Goal: Task Accomplishment & Management: Manage account settings

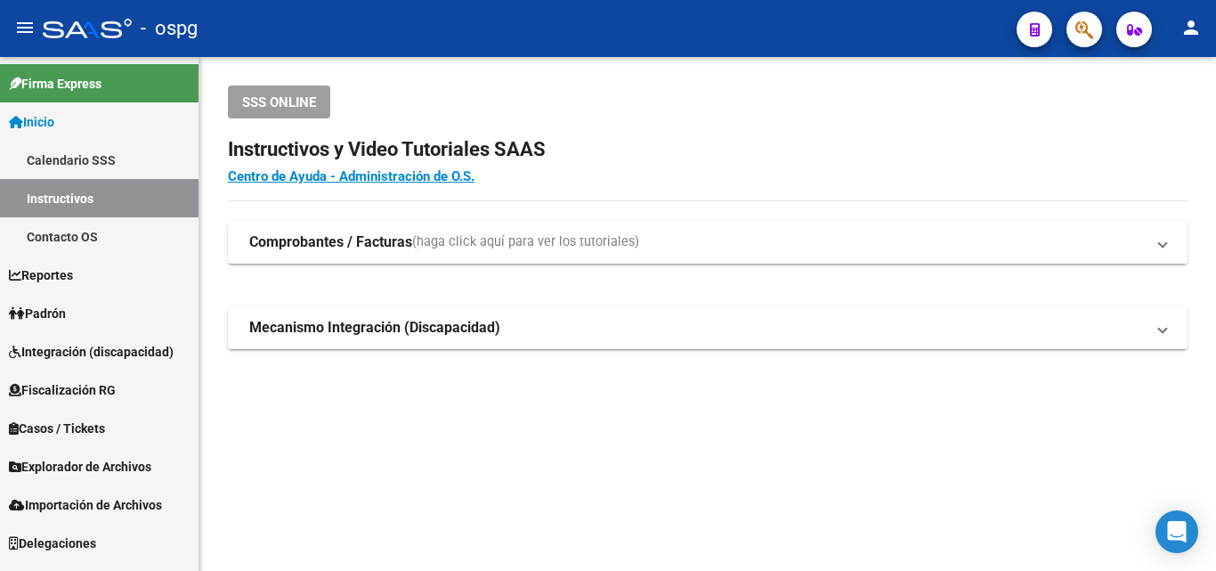
click at [55, 308] on span "Padrón" at bounding box center [37, 314] width 57 height 20
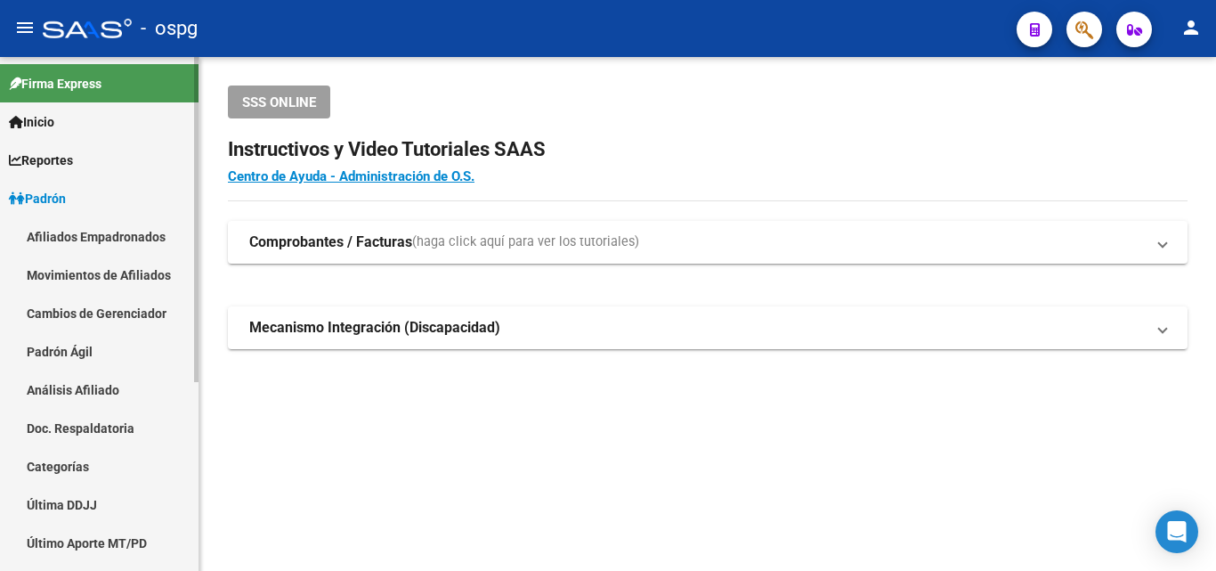
click at [72, 389] on link "Análisis Afiliado" at bounding box center [99, 389] width 199 height 38
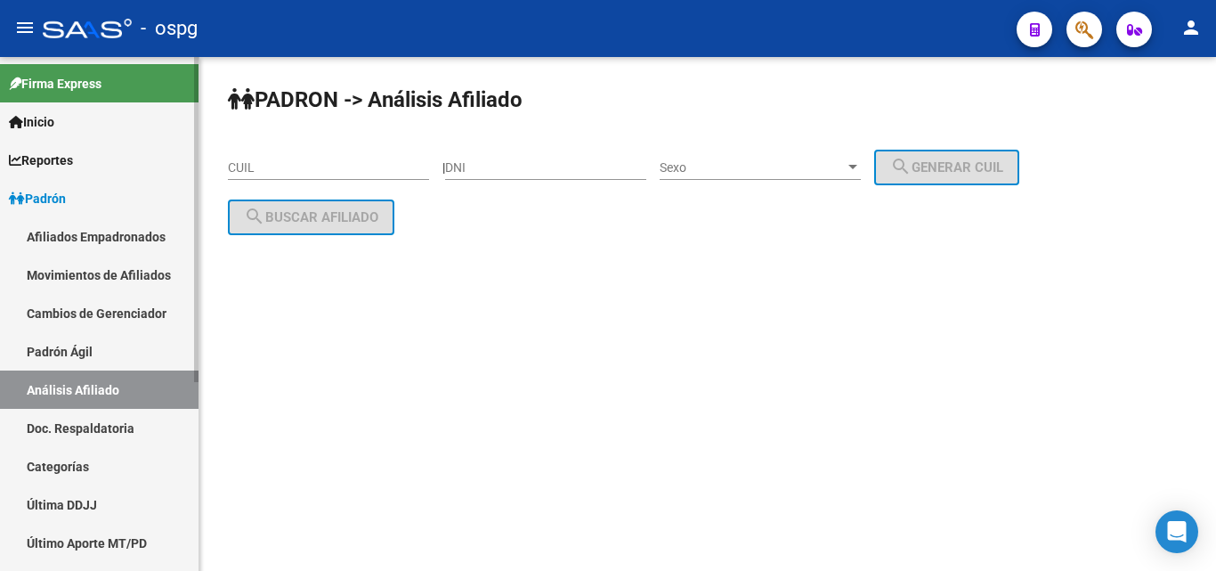
click at [0, 370] on link "Análisis Afiliado" at bounding box center [99, 389] width 199 height 38
click at [299, 166] on input "CUIL" at bounding box center [328, 167] width 201 height 15
click at [288, 167] on input "CUIL" at bounding box center [328, 167] width 201 height 15
paste input "20-45005590-6"
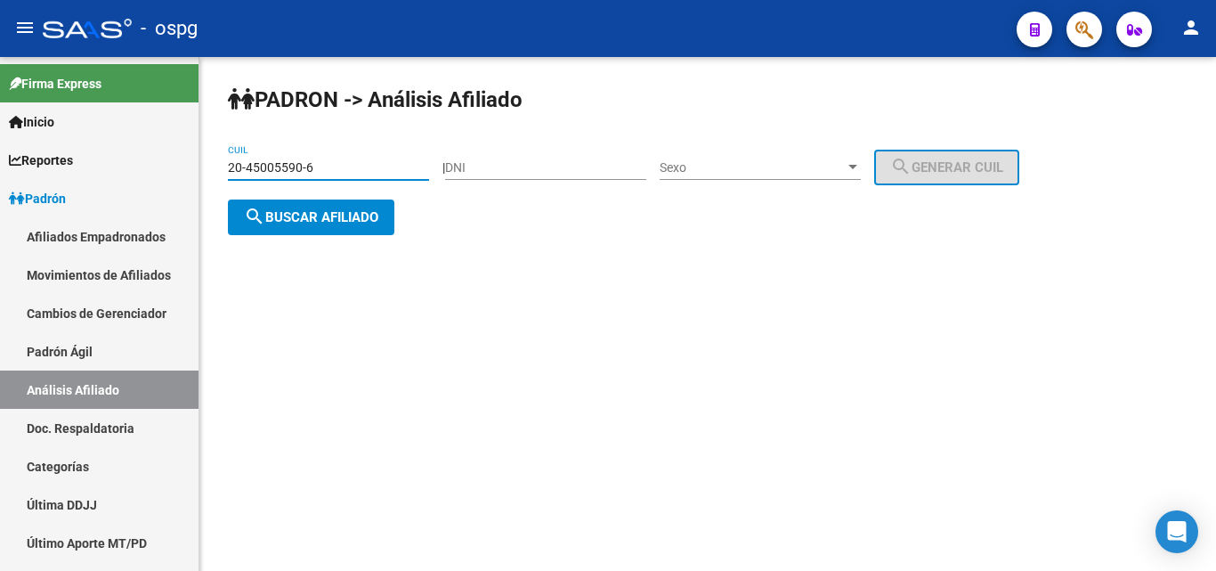
type input "20-45005590-6"
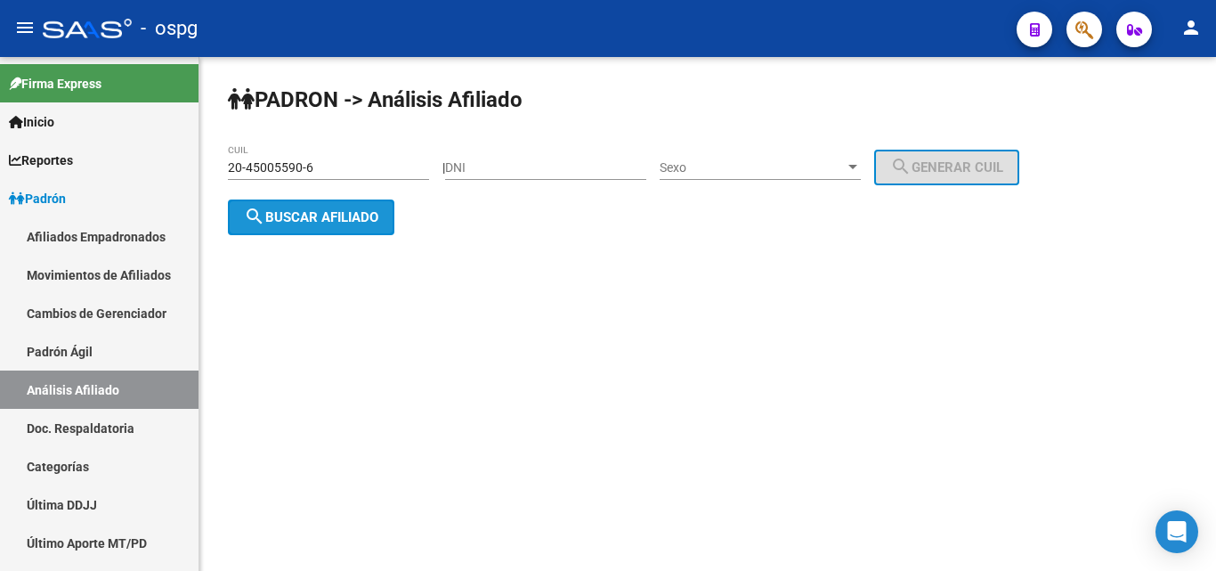
click at [282, 215] on span "search Buscar afiliado" at bounding box center [311, 217] width 134 height 16
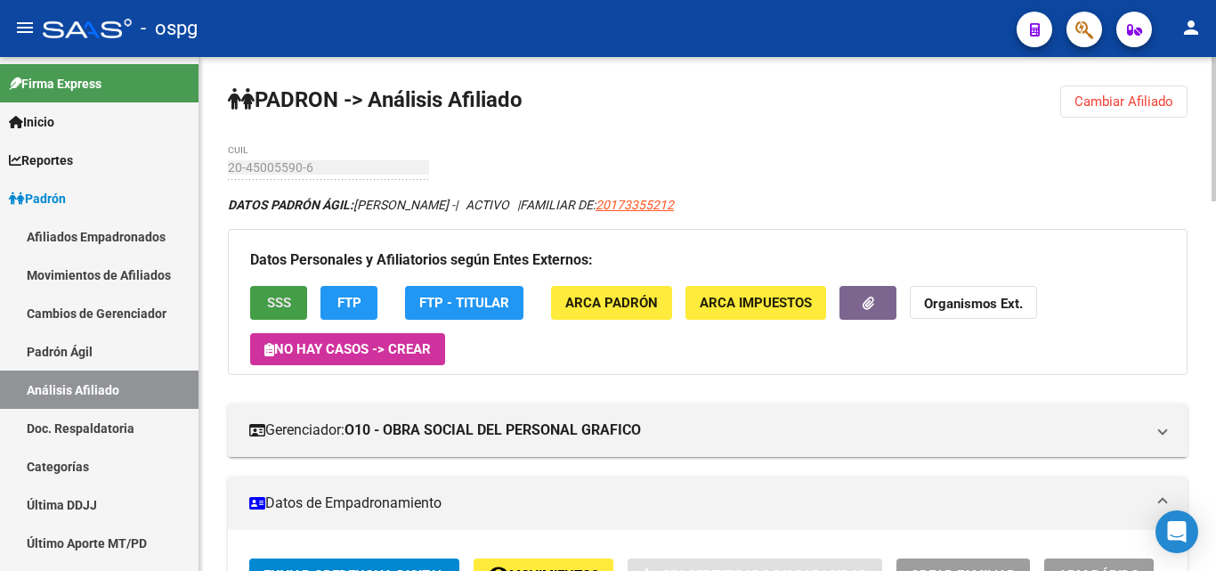
click at [287, 309] on span "SSS" at bounding box center [279, 304] width 24 height 16
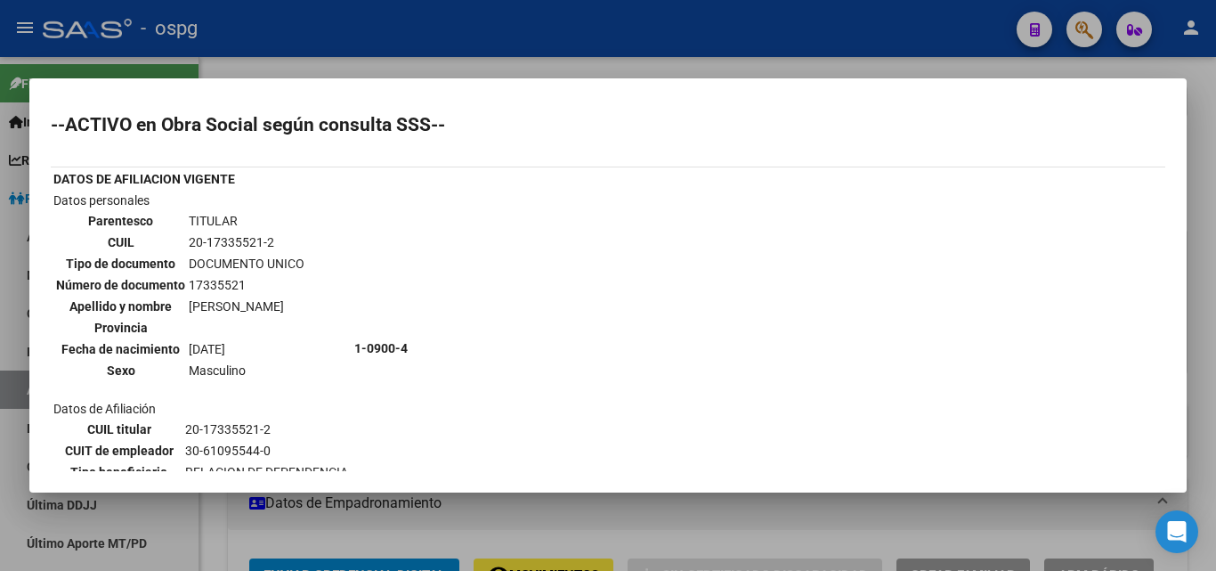
click at [960, 543] on div at bounding box center [608, 285] width 1216 height 571
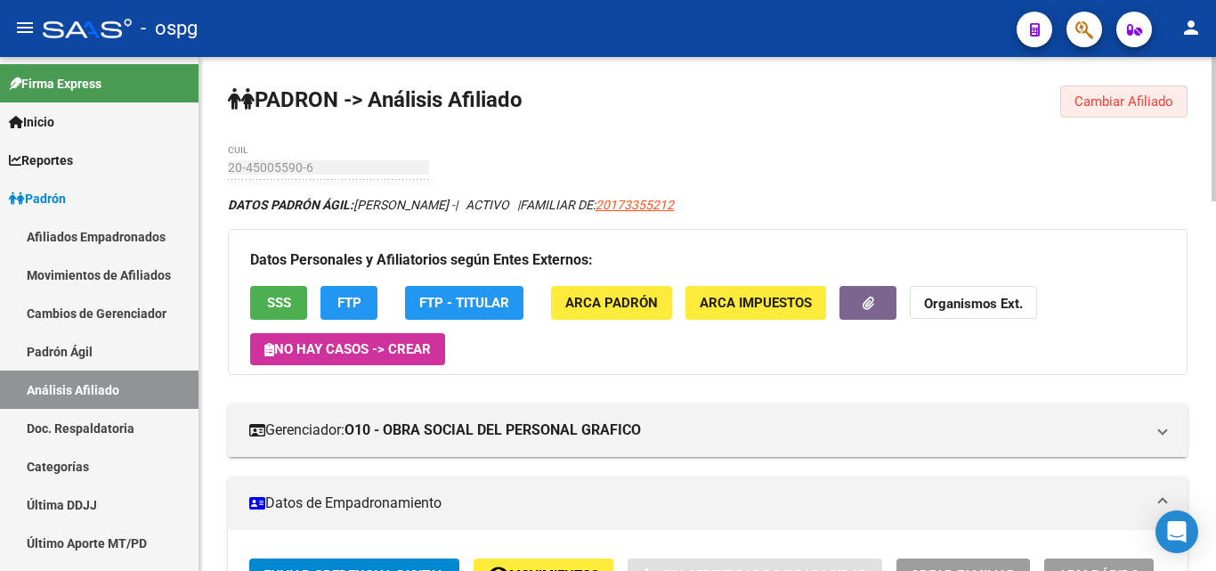
click at [1143, 111] on button "Cambiar Afiliado" at bounding box center [1123, 101] width 127 height 32
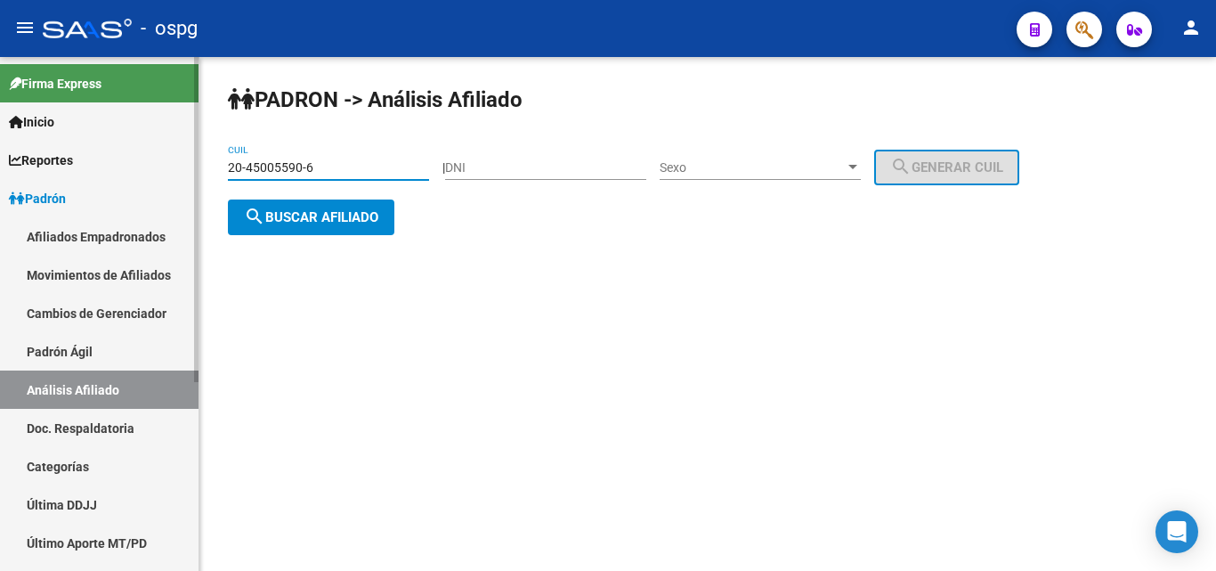
drag, startPoint x: 333, startPoint y: 174, endPoint x: 12, endPoint y: 163, distance: 321.6
click at [12, 163] on mat-sidenav-container "Firma Express Inicio Calendario SSS Instructivos Contacto OS Reportes Ingresos …" at bounding box center [608, 314] width 1216 height 514
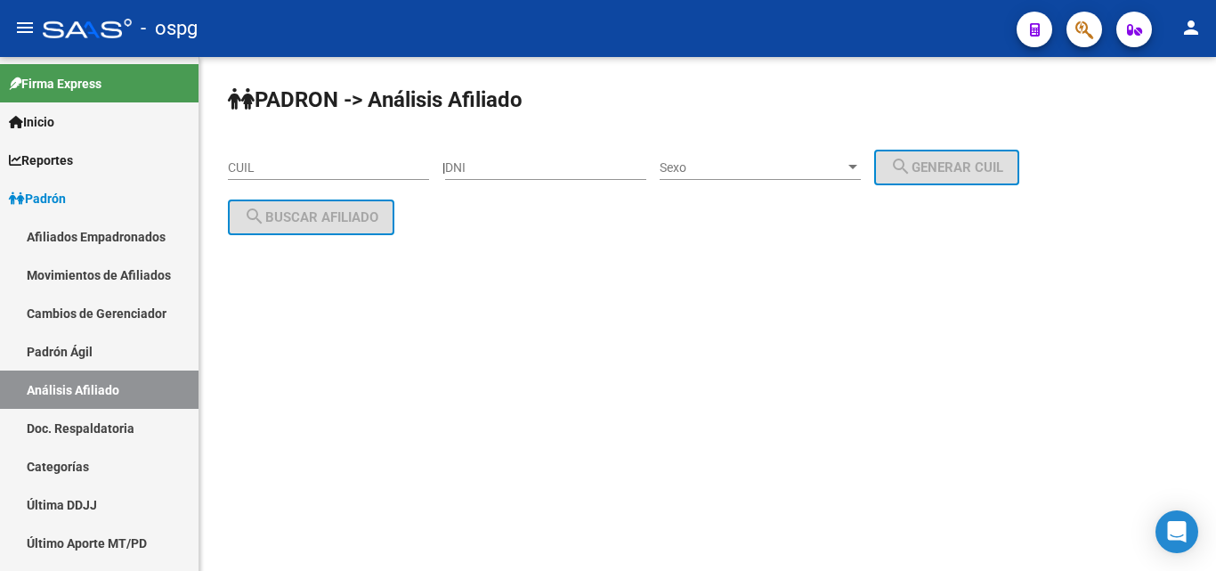
click at [267, 167] on input "CUIL" at bounding box center [328, 167] width 201 height 15
paste input "20-24992722-9"
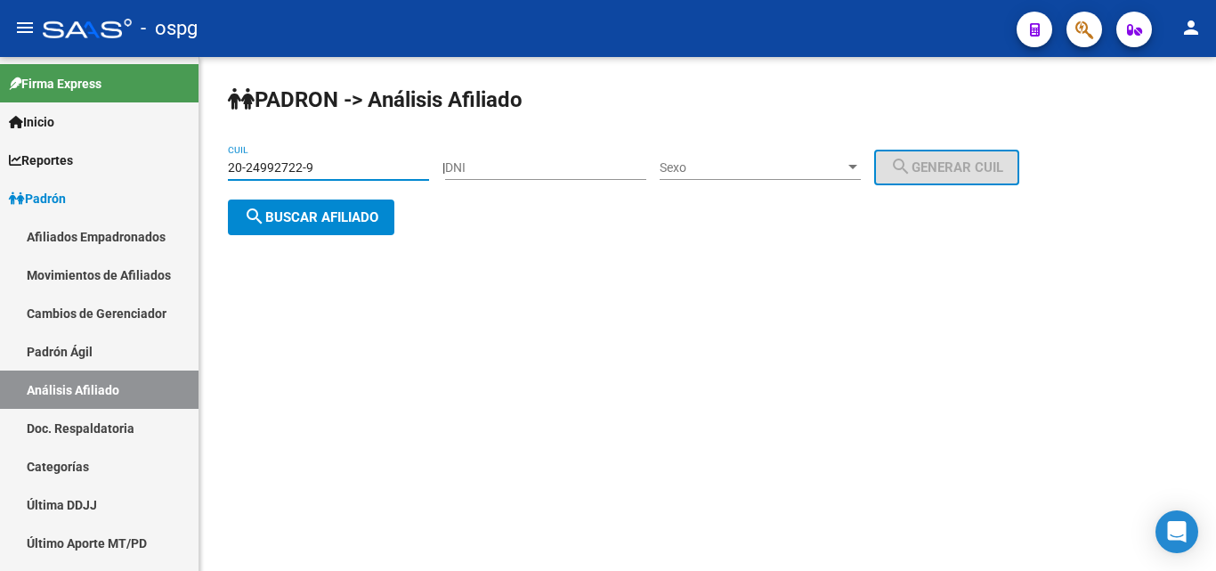
type input "20-24992722-9"
click at [334, 215] on span "search Buscar afiliado" at bounding box center [311, 217] width 134 height 16
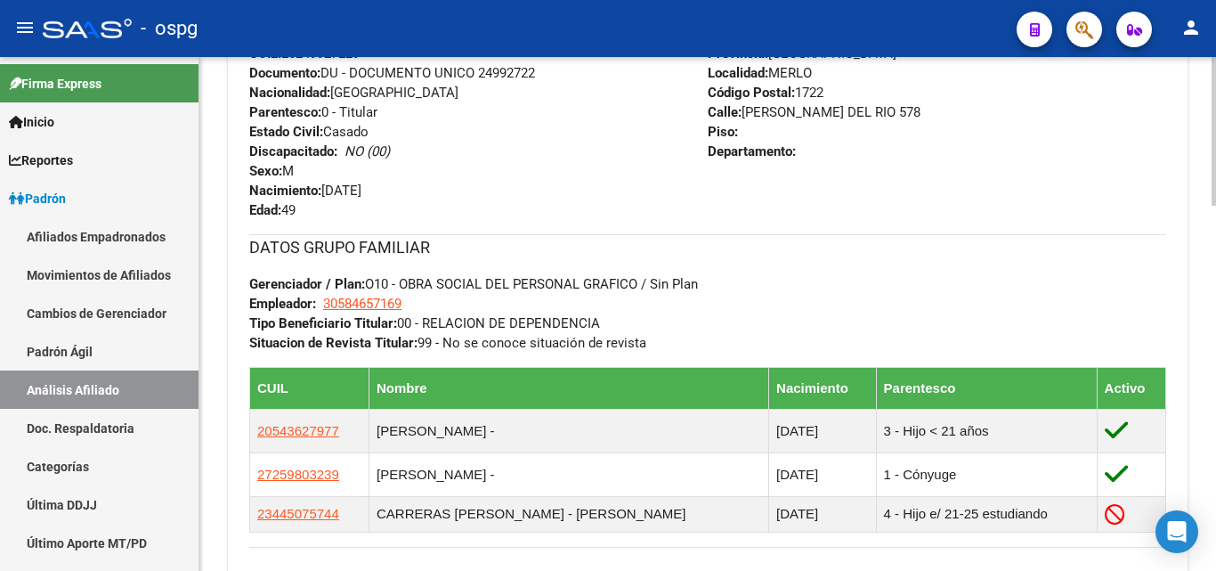
scroll to position [801, 0]
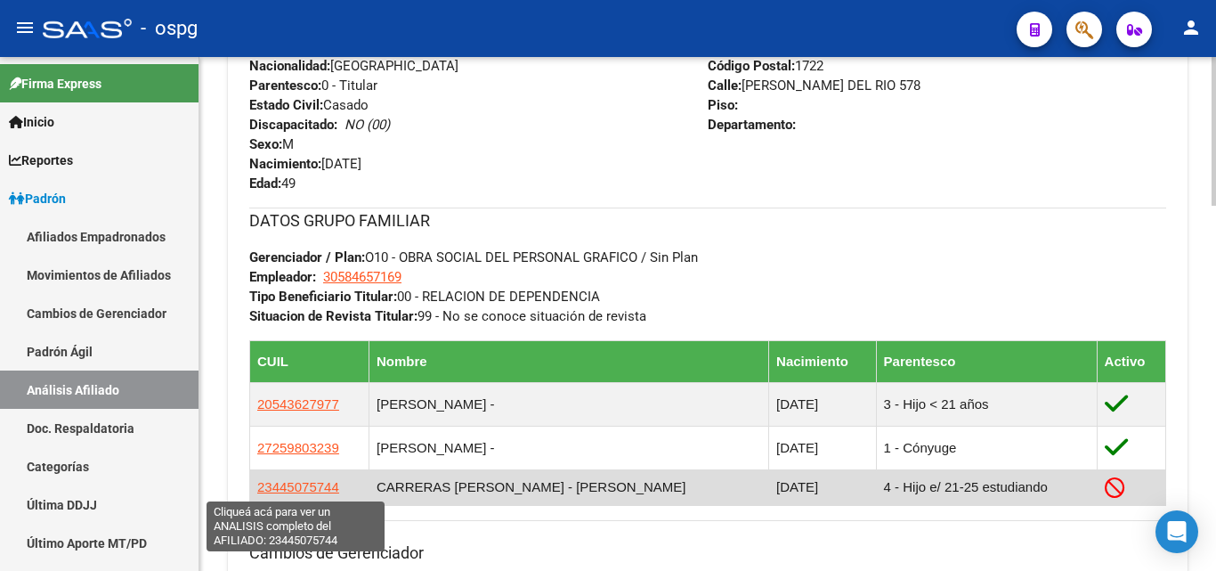
click at [313, 486] on span "23445075744" at bounding box center [298, 486] width 82 height 15
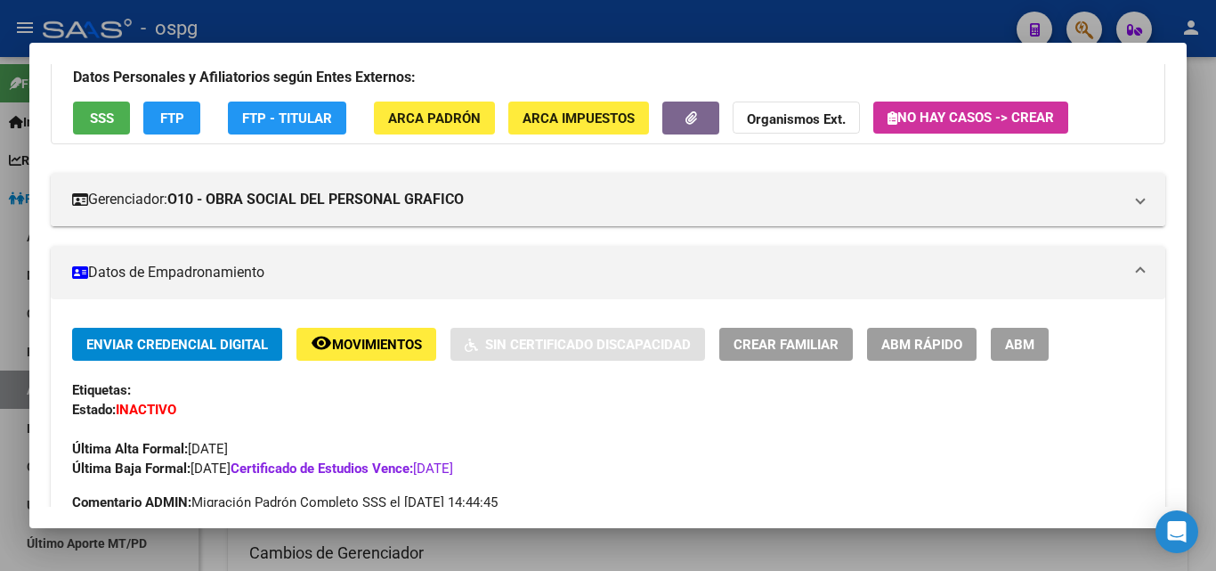
scroll to position [178, 0]
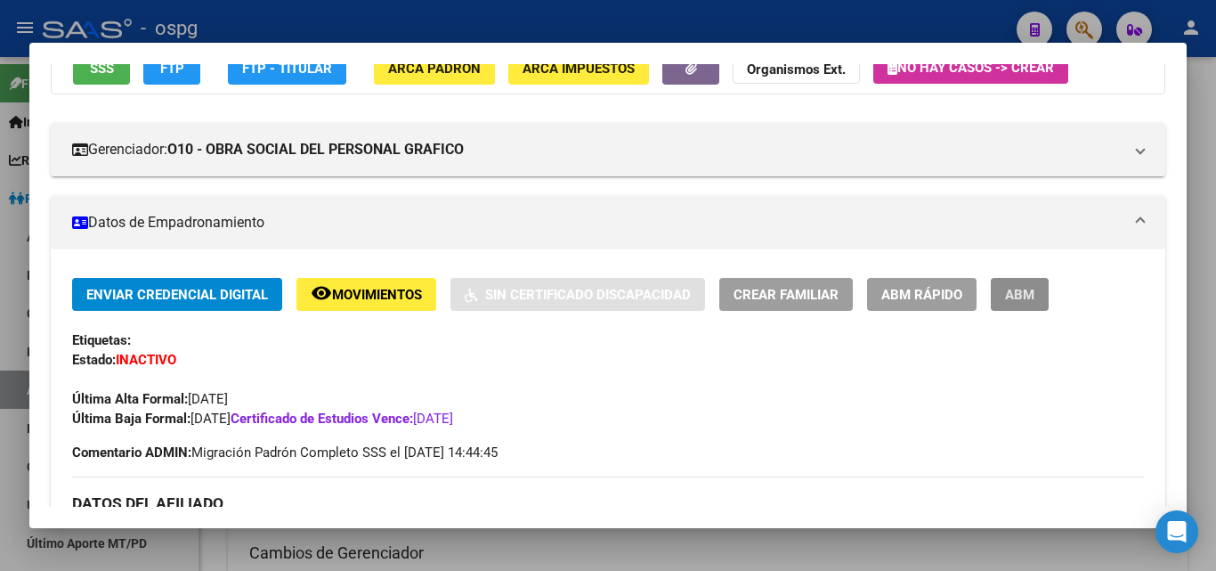
click at [1022, 291] on span "ABM" at bounding box center [1019, 295] width 29 height 16
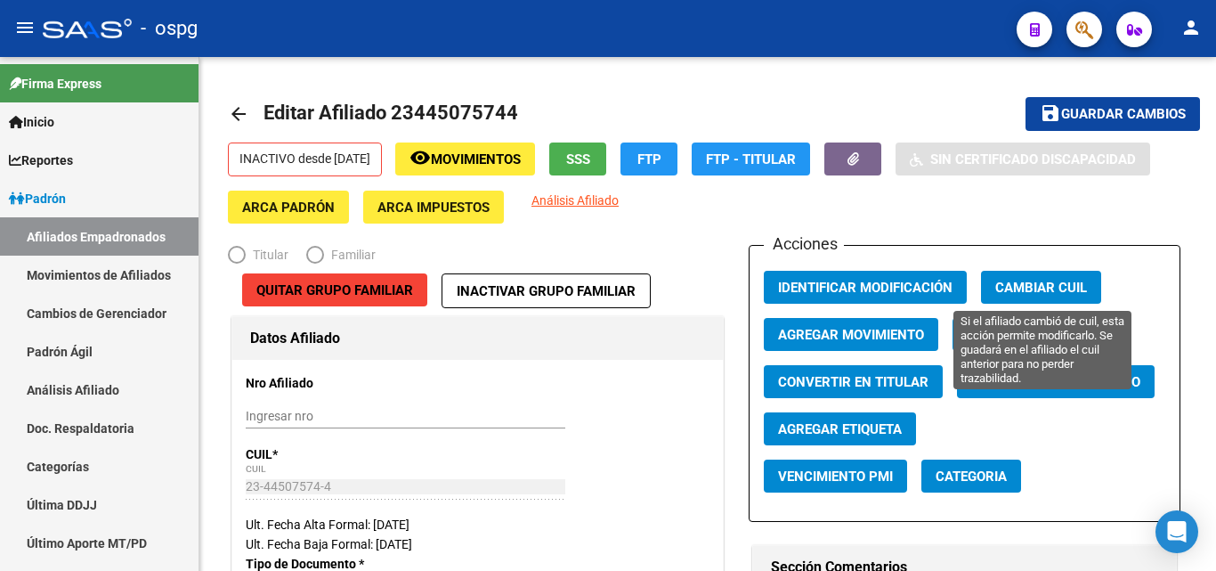
radio input "true"
type input "30-58465716-9"
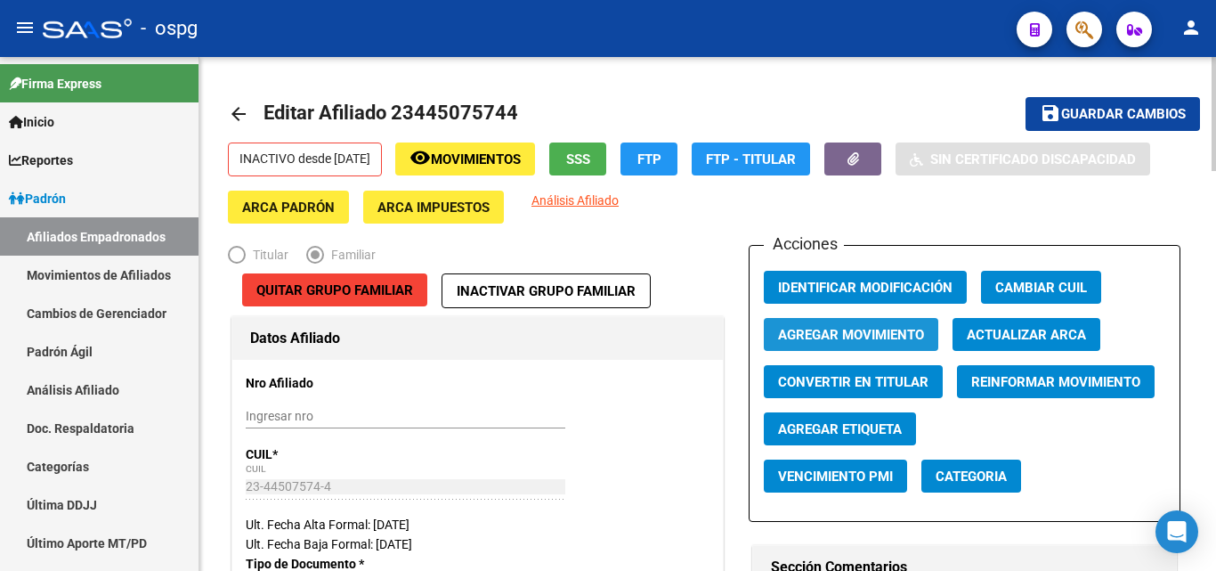
click at [869, 327] on span "Agregar Movimiento" at bounding box center [851, 335] width 146 height 16
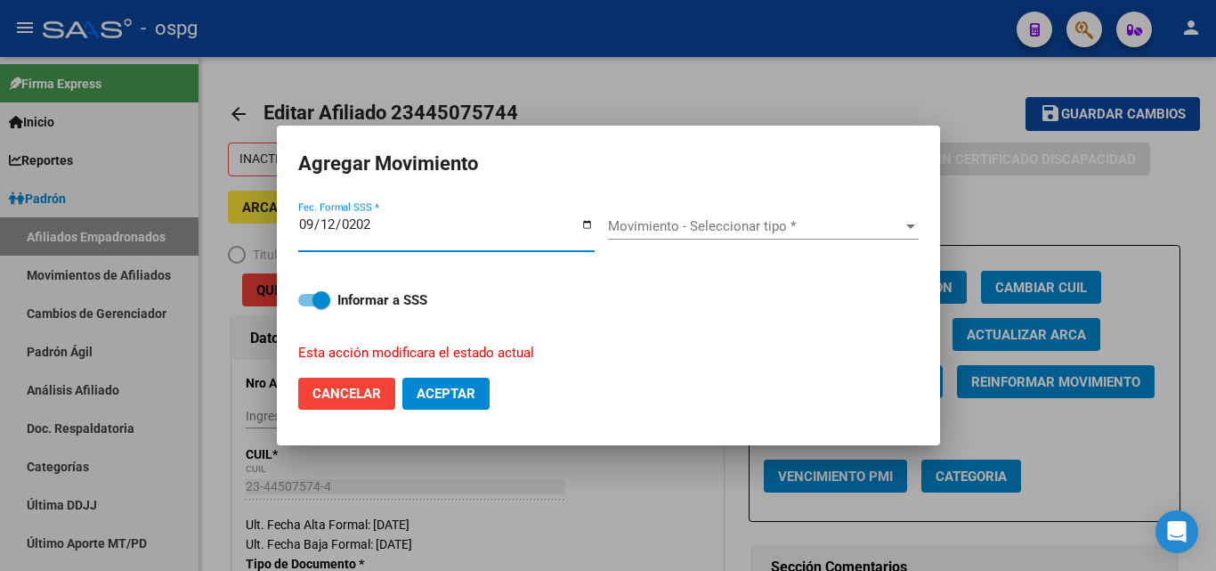
type input "[DATE]"
click at [736, 224] on span "Movimiento - Seleccionar tipo *" at bounding box center [755, 226] width 295 height 16
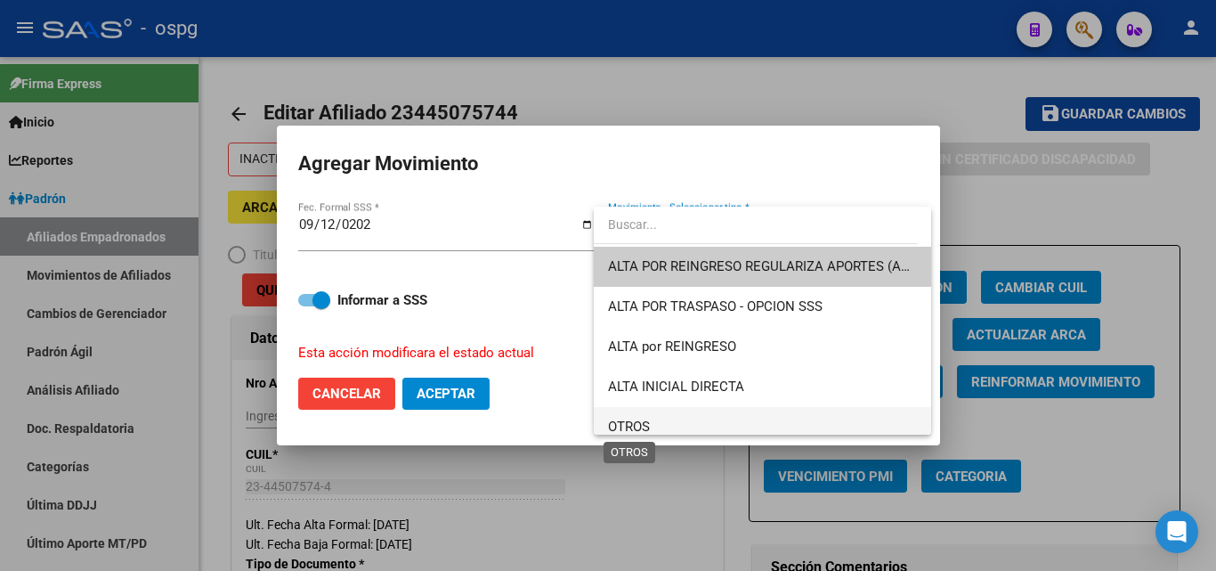
click at [638, 426] on span "OTROS" at bounding box center [629, 426] width 42 height 16
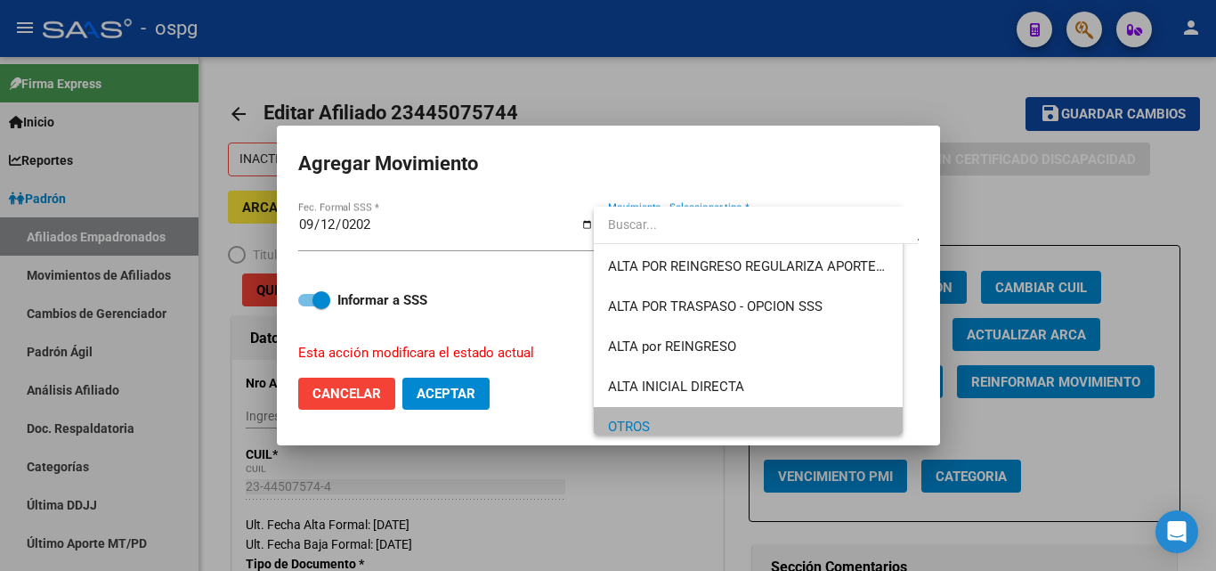
scroll to position [10, 0]
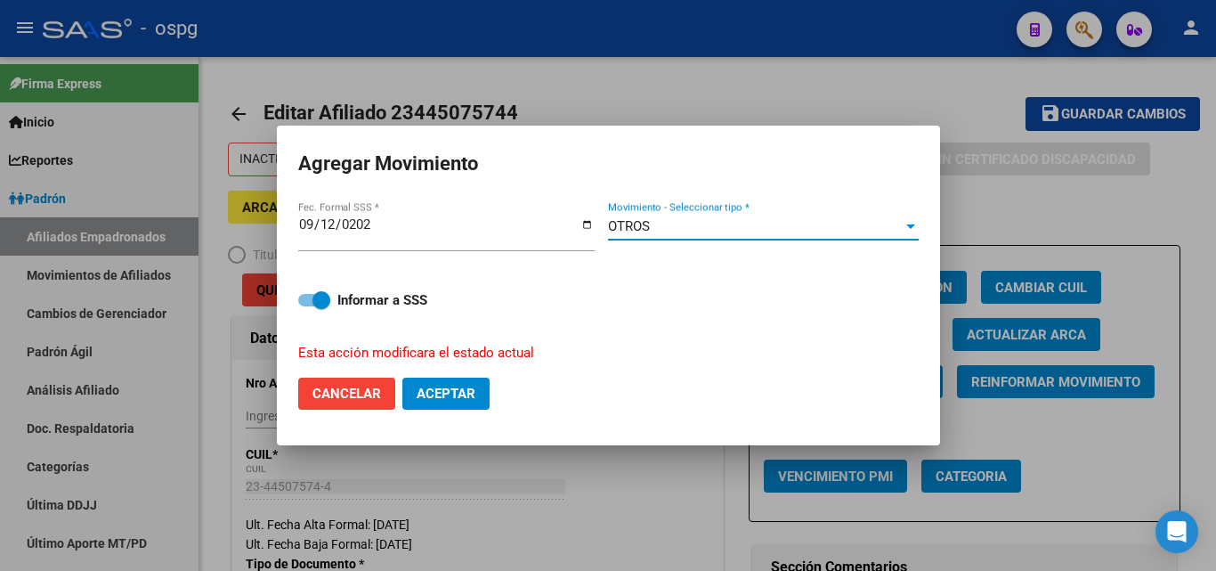
click at [451, 391] on span "Aceptar" at bounding box center [446, 394] width 59 height 16
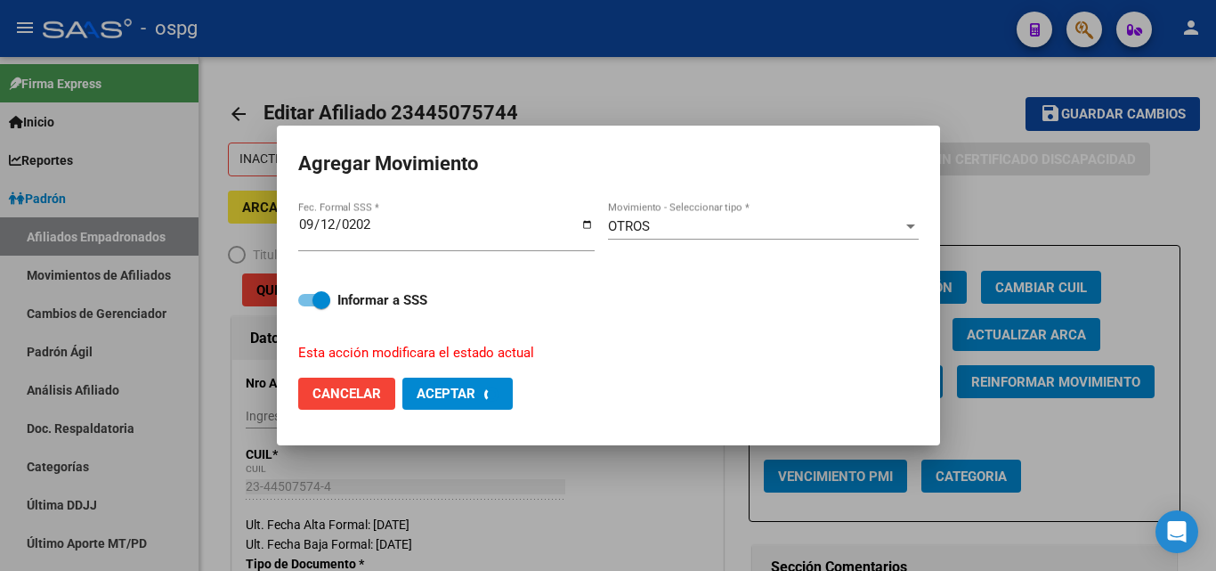
checkbox input "false"
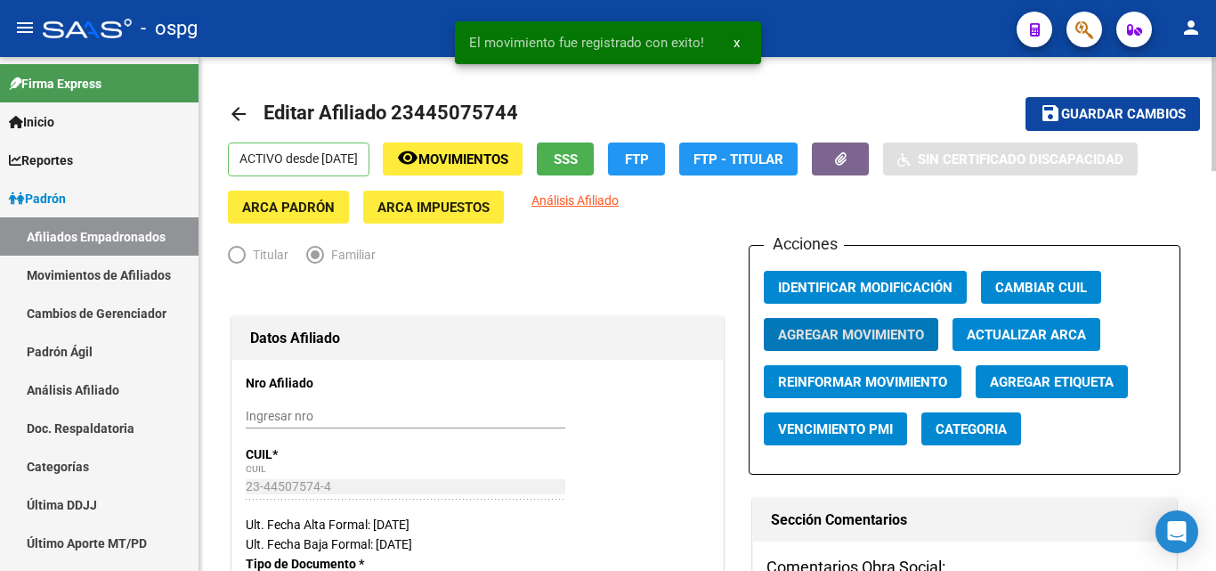
click at [1144, 118] on span "Guardar cambios" at bounding box center [1123, 115] width 125 height 16
click at [237, 120] on mat-icon "arrow_back" at bounding box center [238, 113] width 21 height 21
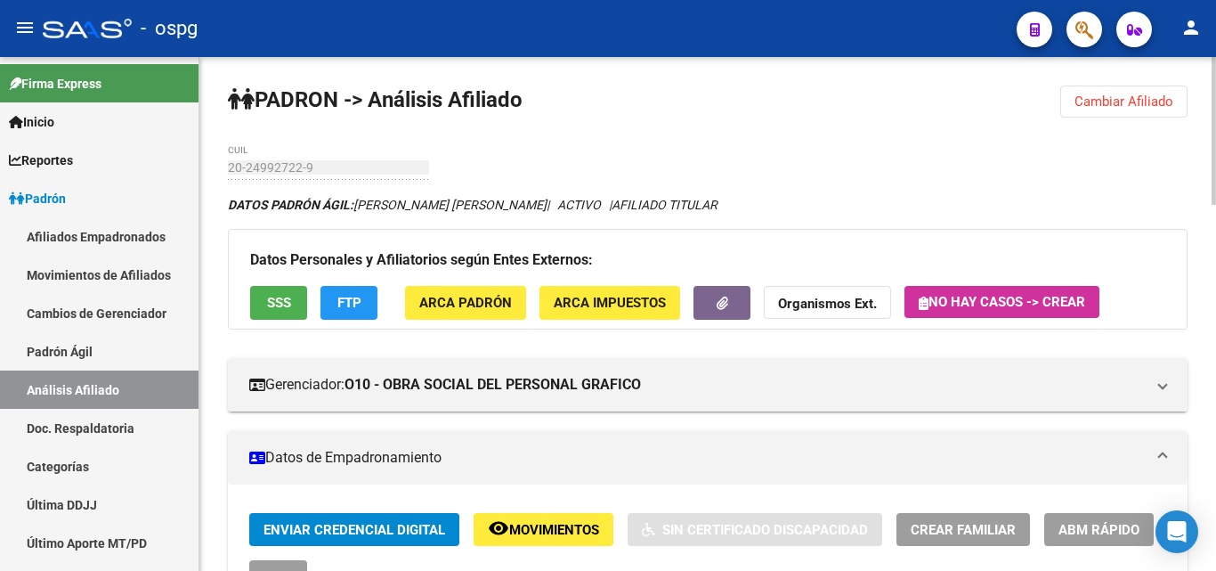
drag, startPoint x: 1134, startPoint y: 92, endPoint x: 1054, endPoint y: 93, distance: 80.1
click at [1132, 91] on button "Cambiar Afiliado" at bounding box center [1123, 101] width 127 height 32
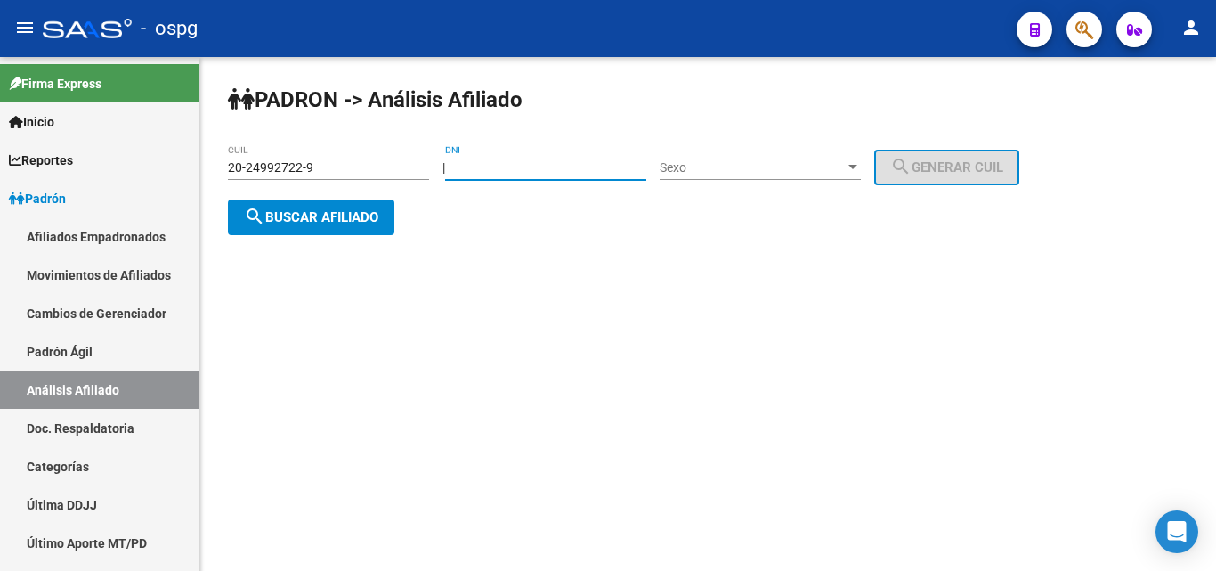
click at [539, 171] on input "DNI" at bounding box center [545, 167] width 201 height 15
type input "45005590"
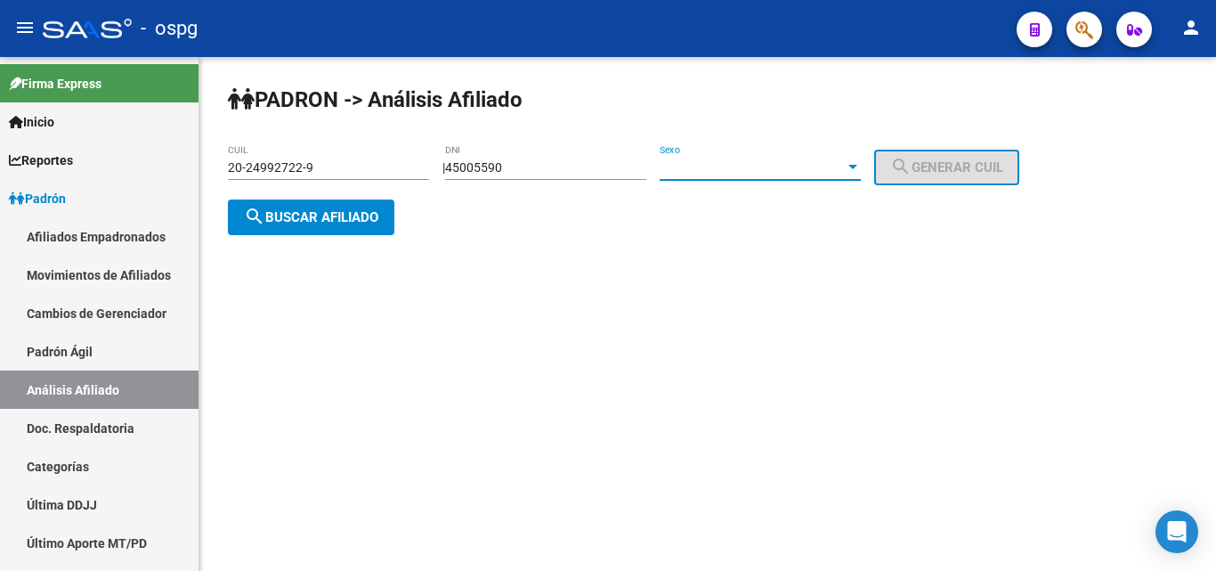
click at [823, 175] on div "Sexo Sexo" at bounding box center [760, 162] width 201 height 36
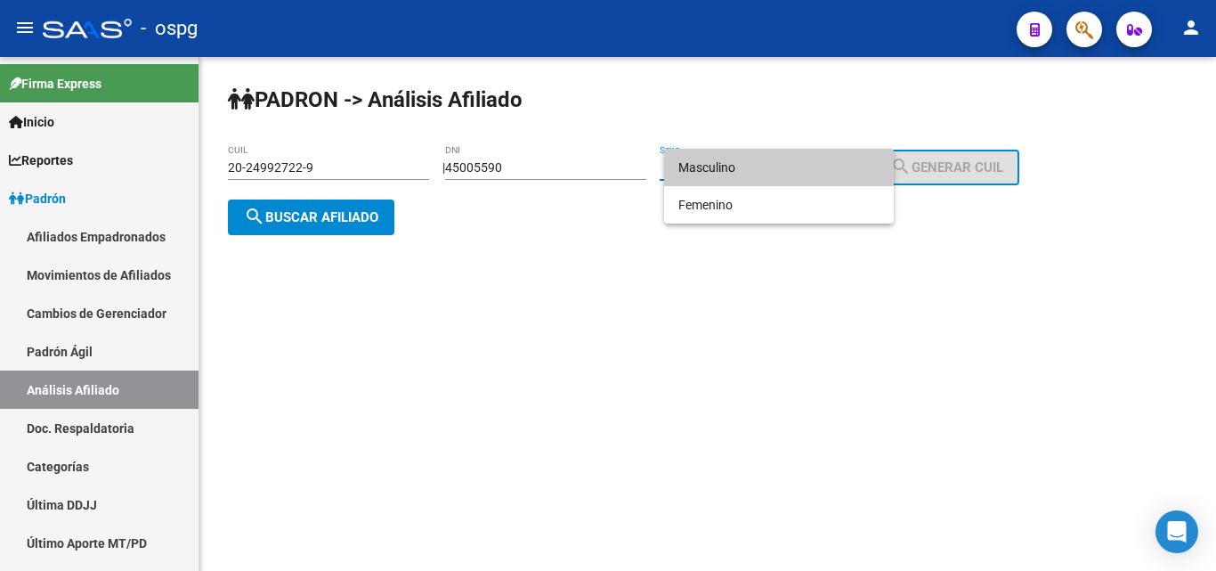
drag, startPoint x: 759, startPoint y: 170, endPoint x: 759, endPoint y: 160, distance: 9.8
click at [759, 169] on span "Masculino" at bounding box center [778, 167] width 201 height 37
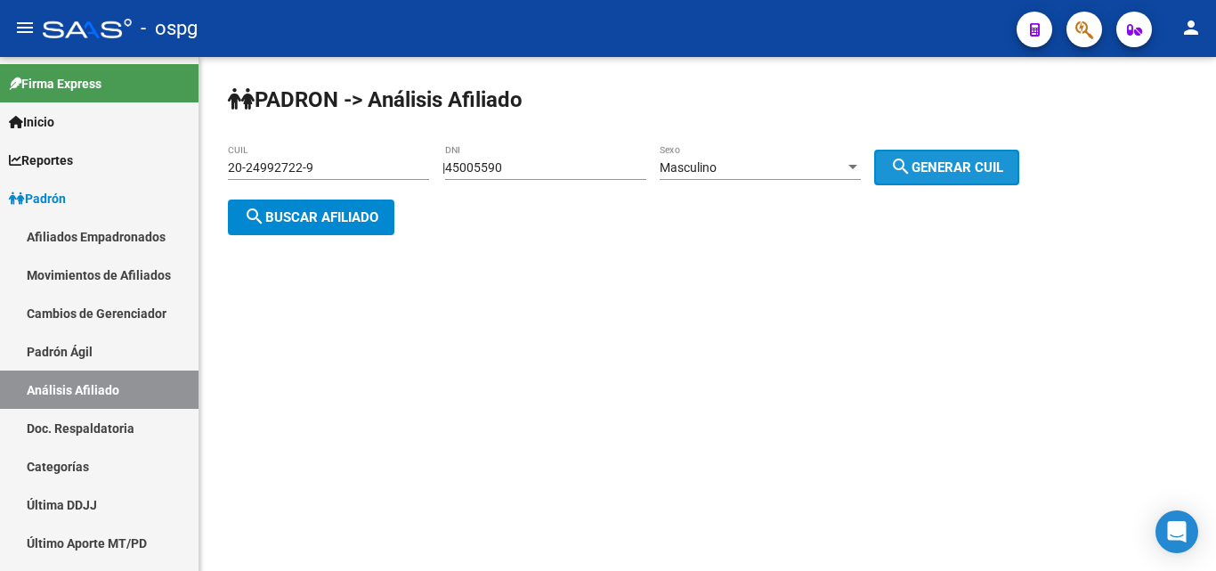
drag, startPoint x: 930, startPoint y: 158, endPoint x: 361, endPoint y: 187, distance: 569.6
click at [916, 159] on span "search Generar CUIL" at bounding box center [946, 167] width 113 height 16
type input "20-45005590-6"
click at [329, 219] on span "search Buscar afiliado" at bounding box center [311, 217] width 134 height 16
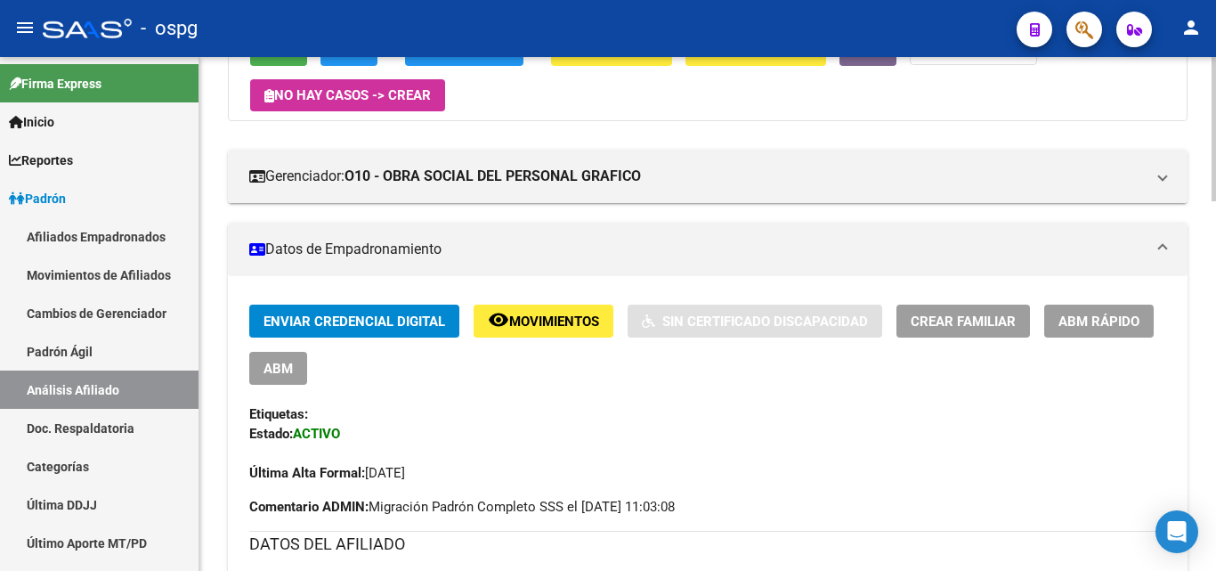
scroll to position [267, 0]
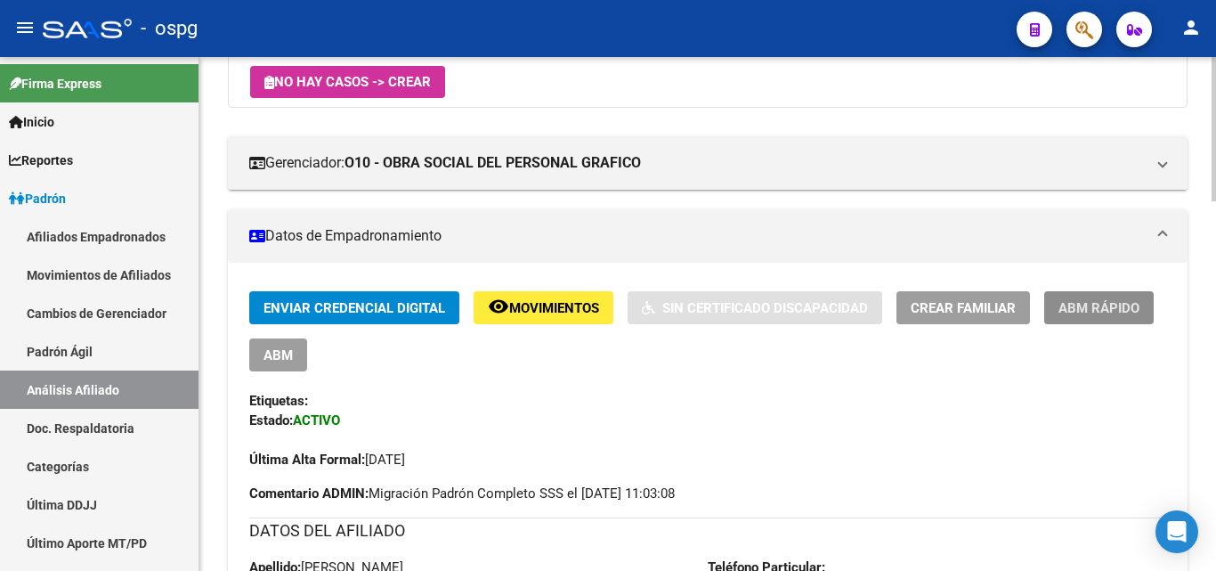
click at [1129, 311] on span "ABM Rápido" at bounding box center [1099, 308] width 81 height 16
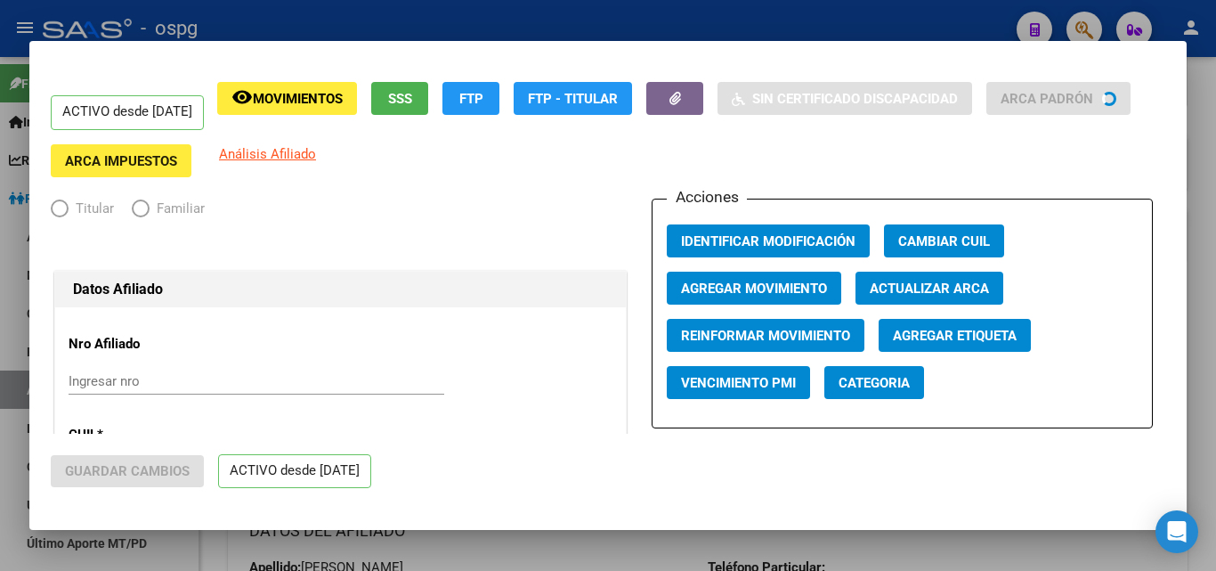
radio input "true"
type input "30-61095544-0"
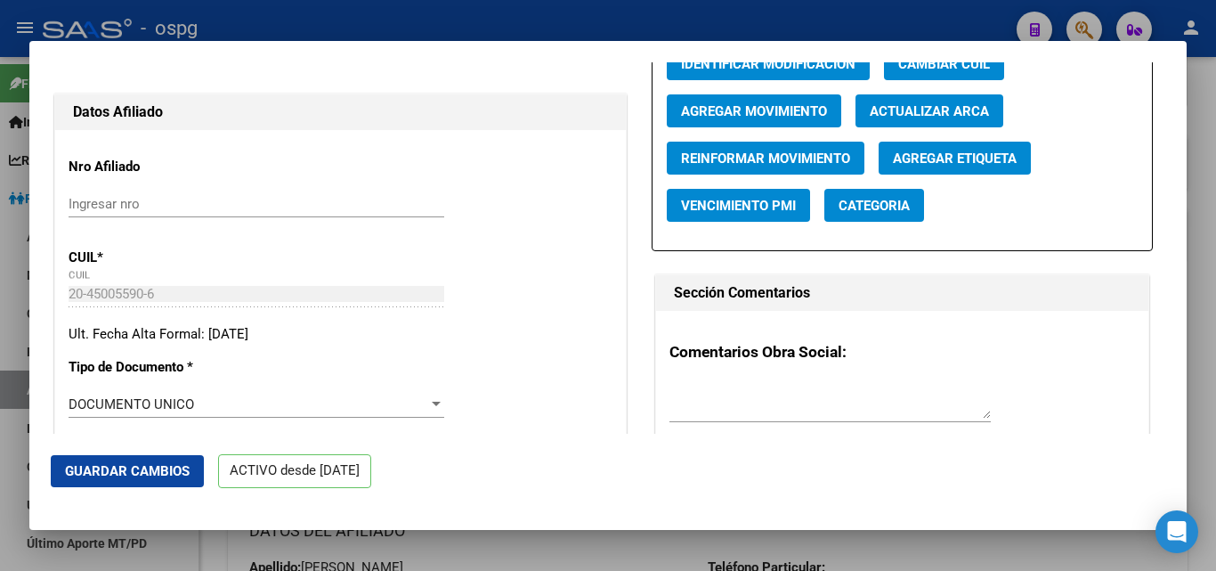
scroll to position [445, 0]
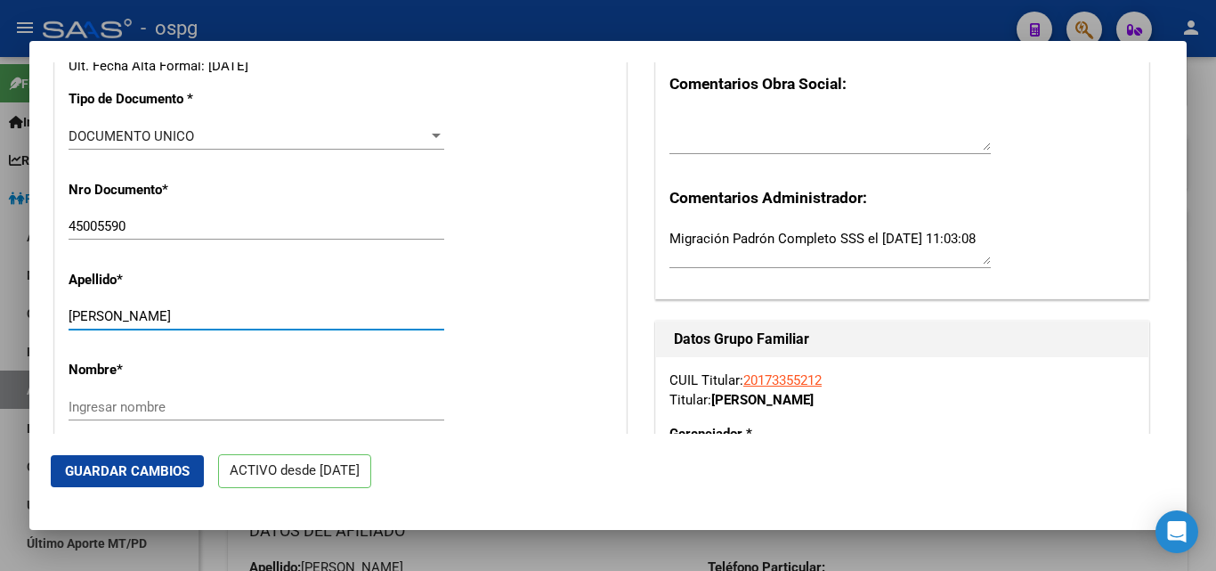
drag, startPoint x: 112, startPoint y: 313, endPoint x: 214, endPoint y: 315, distance: 101.5
click at [264, 318] on input "[PERSON_NAME]" at bounding box center [257, 316] width 376 height 16
type input "GUALA"
click at [122, 409] on input "Ingresar nombre" at bounding box center [257, 407] width 376 height 16
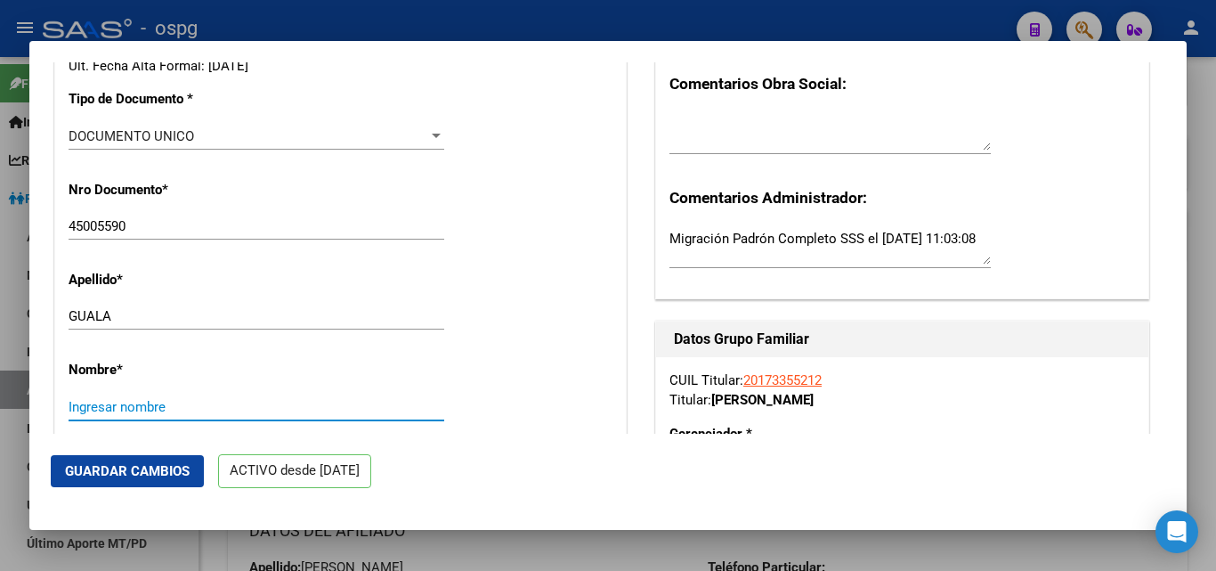
paste input "[PERSON_NAME]"
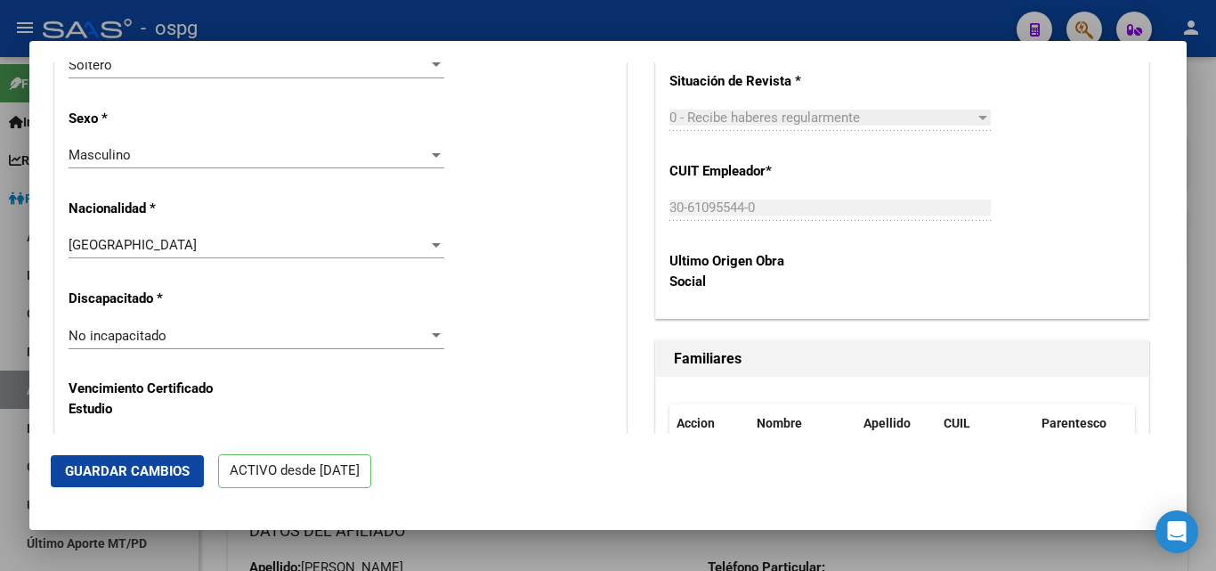
scroll to position [1157, 0]
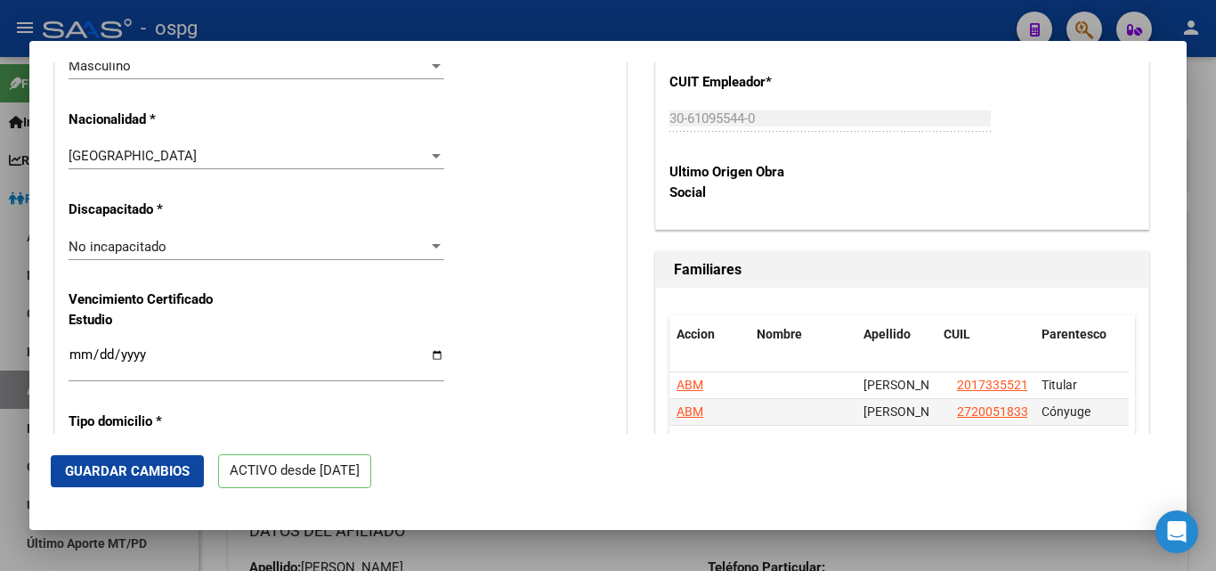
type input "[PERSON_NAME]"
click at [79, 356] on input "Ingresar fecha" at bounding box center [257, 361] width 376 height 28
type input "[DATE]"
click at [146, 464] on span "Guardar Cambios" at bounding box center [127, 471] width 125 height 16
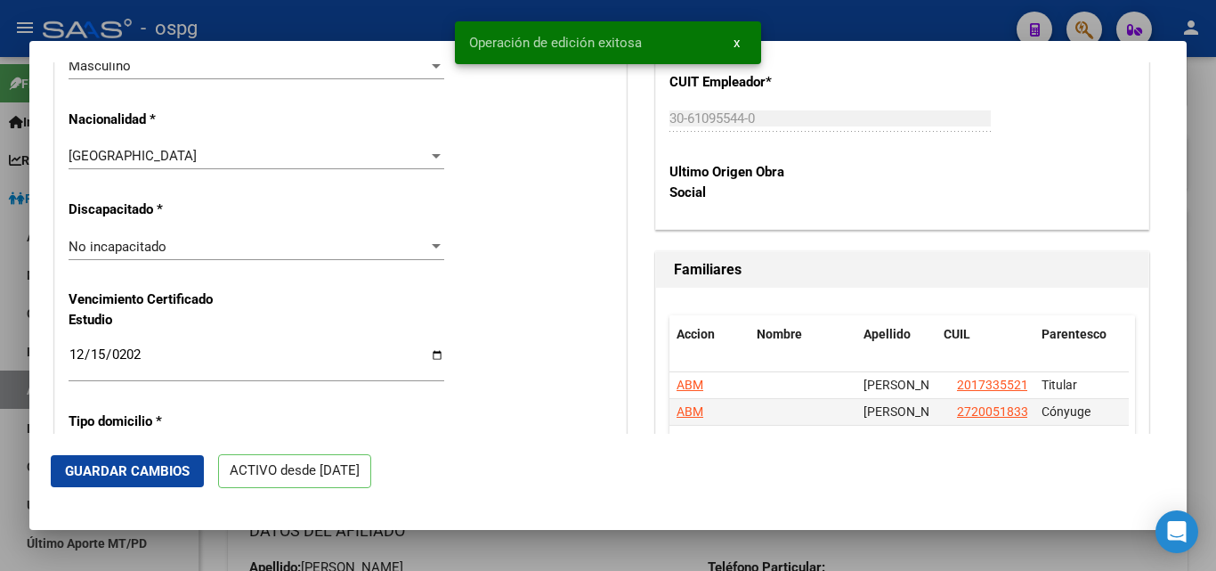
click at [1213, 188] on div at bounding box center [608, 285] width 1216 height 571
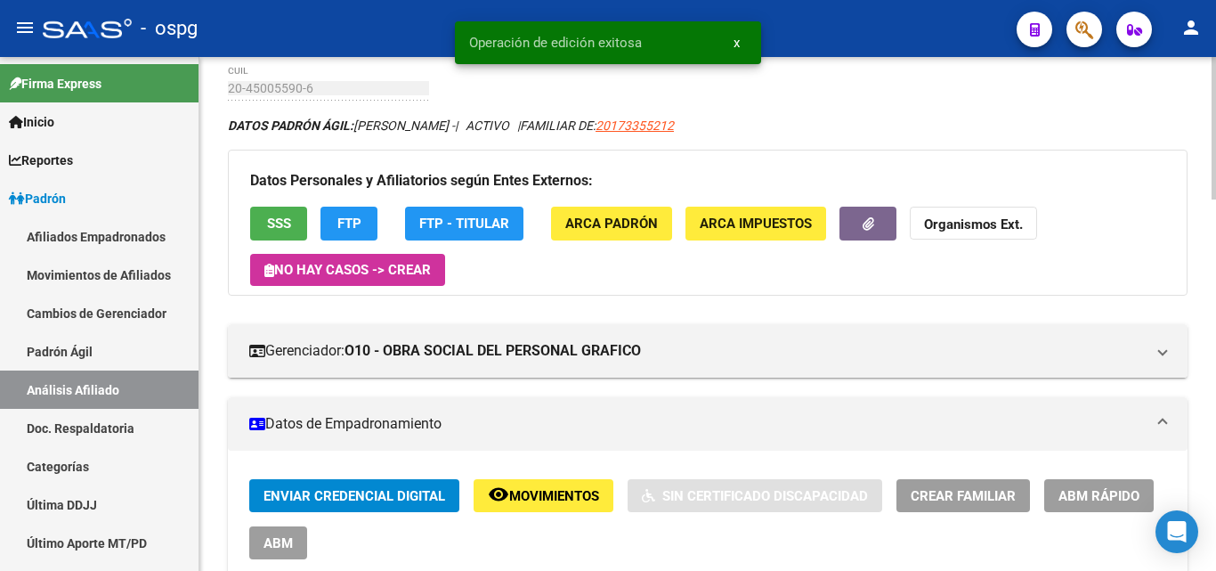
scroll to position [0, 0]
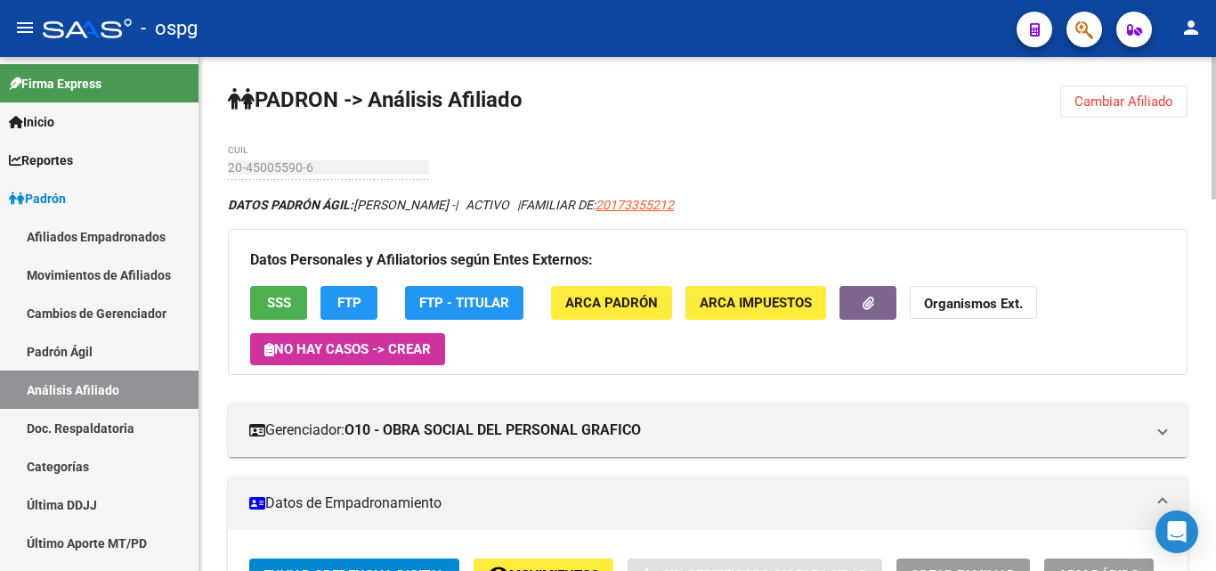
click at [359, 304] on span "FTP" at bounding box center [349, 304] width 24 height 16
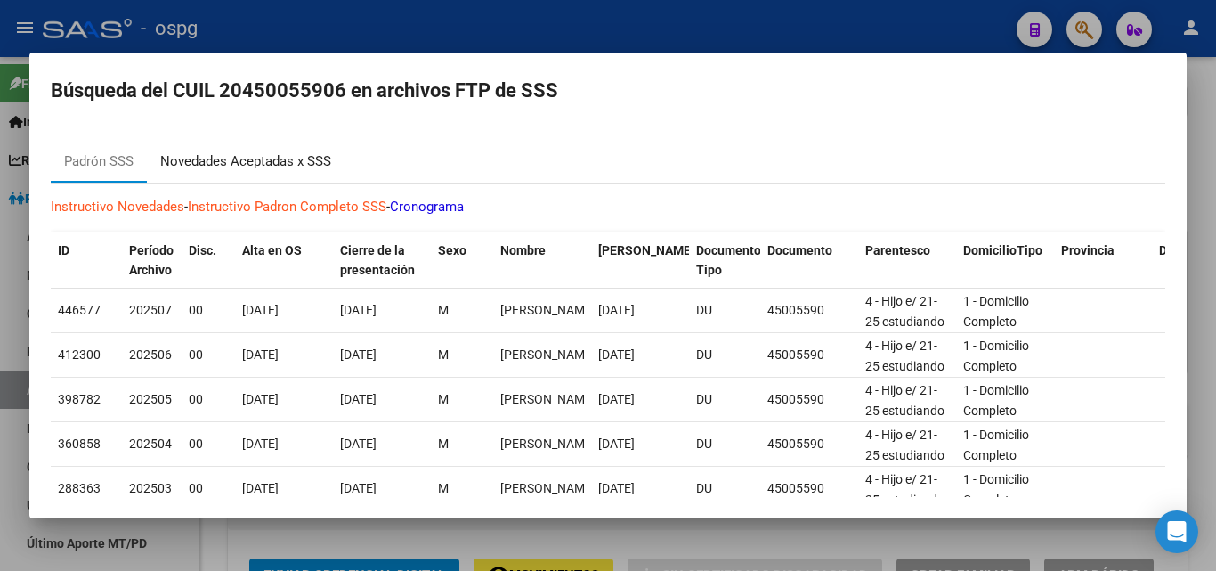
click at [217, 173] on div "Novedades Aceptadas x SSS" at bounding box center [246, 161] width 198 height 43
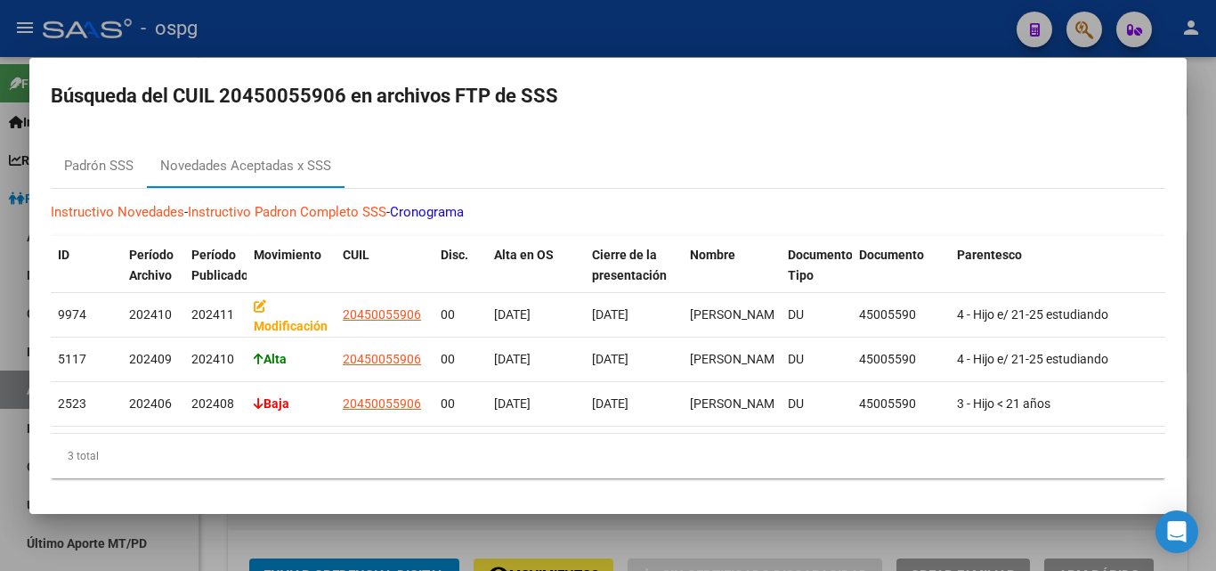
click at [800, 35] on div at bounding box center [608, 285] width 1216 height 571
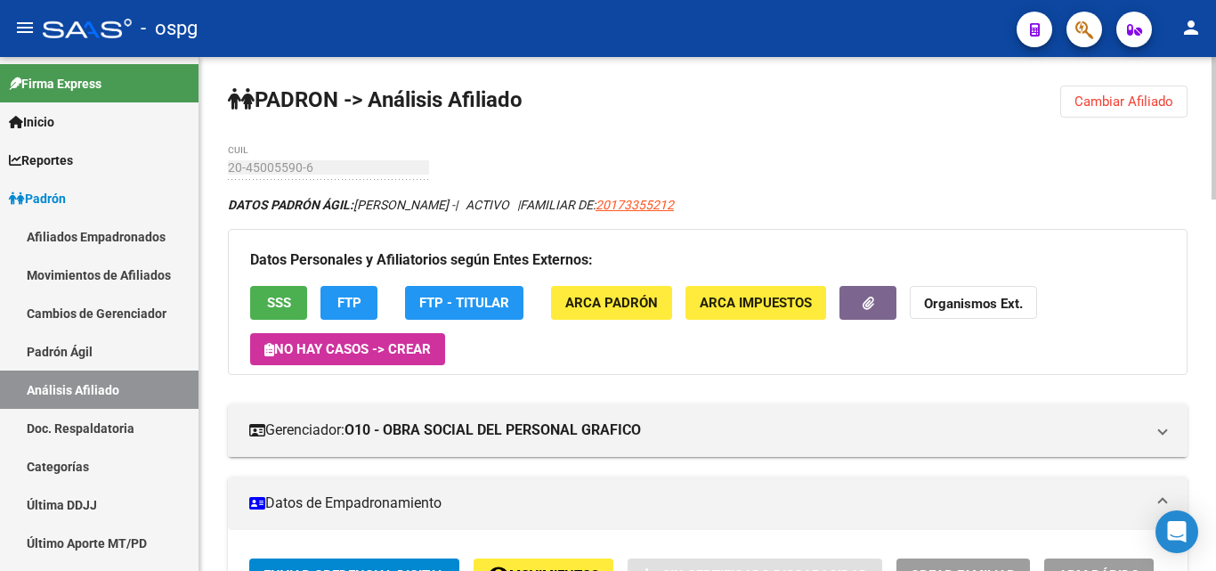
drag, startPoint x: 849, startPoint y: 162, endPoint x: 864, endPoint y: 164, distance: 14.4
click at [1215, 91] on div at bounding box center [1214, 128] width 4 height 142
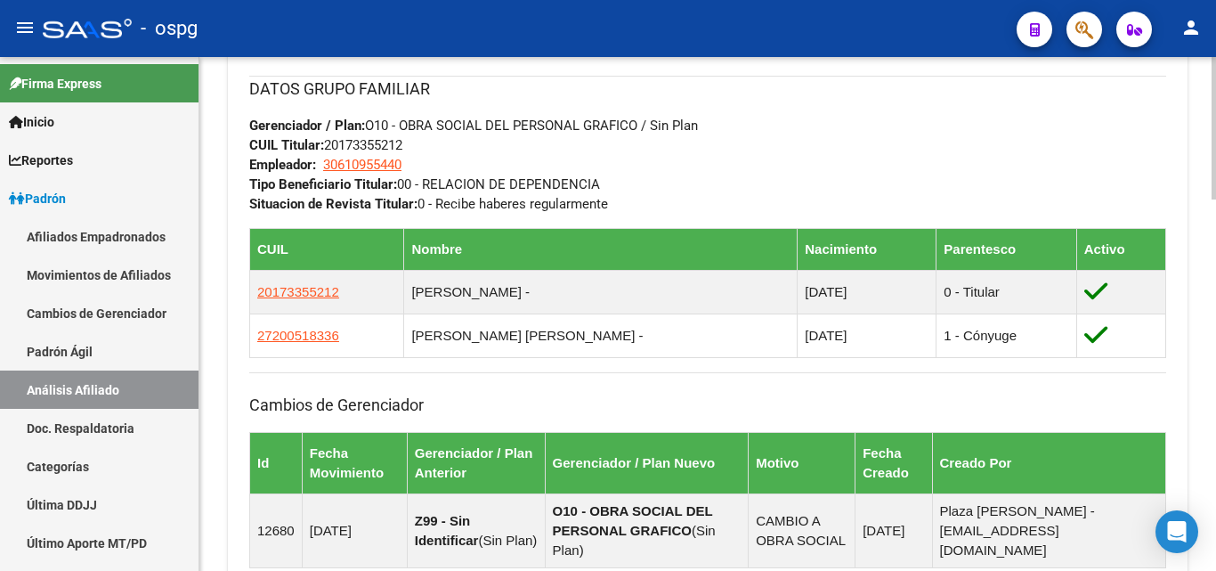
scroll to position [979, 0]
